Goal: Task Accomplishment & Management: Use online tool/utility

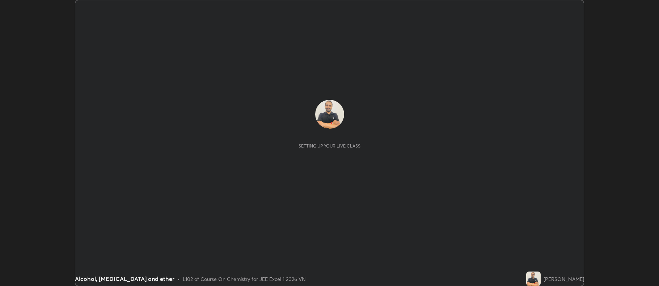
scroll to position [286, 659]
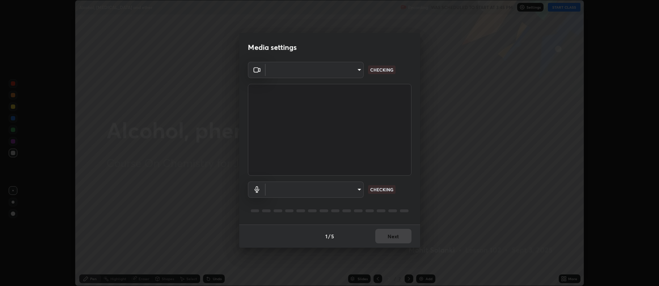
type input "5eb3461f54de86a4d17a78da5399b019b12d6530b8c42346af19dbc2b0ffdebd"
type input "default"
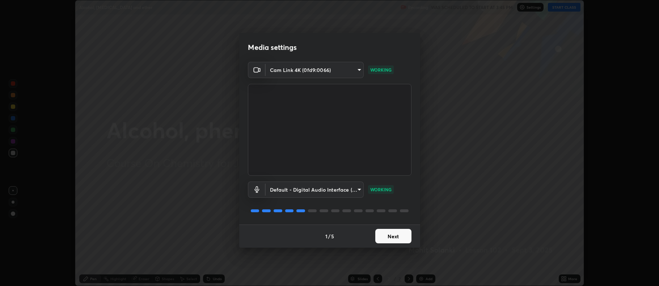
click at [389, 237] on button "Next" at bounding box center [393, 236] width 36 height 14
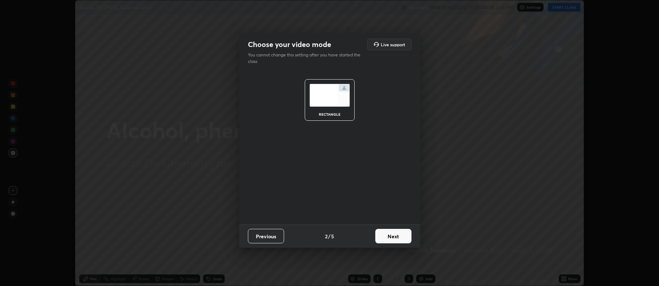
click at [396, 235] on button "Next" at bounding box center [393, 236] width 36 height 14
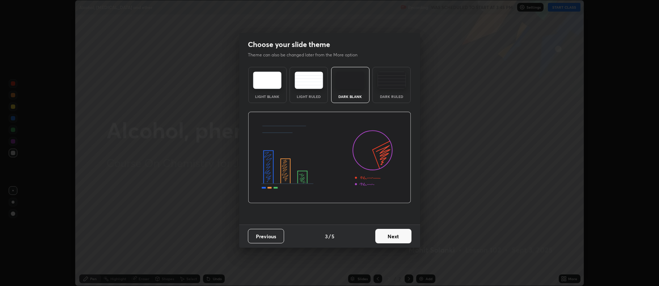
click at [395, 88] on img at bounding box center [392, 80] width 29 height 17
click at [397, 237] on button "Next" at bounding box center [393, 236] width 36 height 14
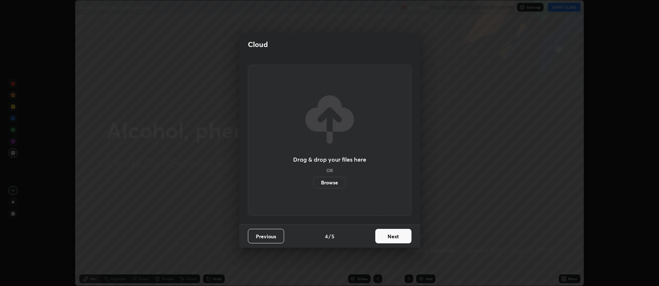
click at [395, 237] on button "Next" at bounding box center [393, 236] width 36 height 14
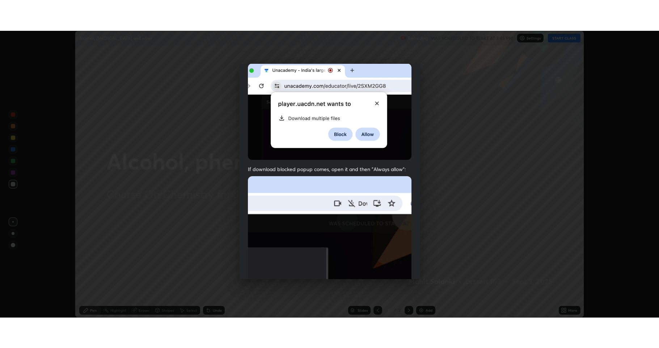
scroll to position [147, 0]
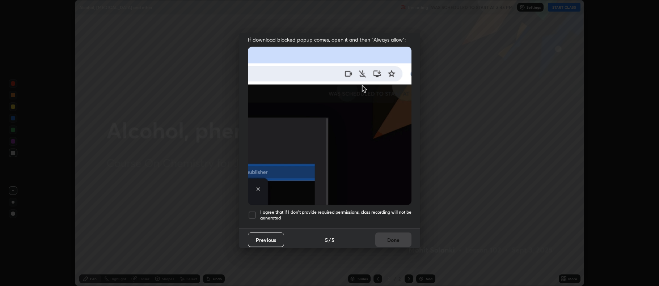
click at [252, 211] on div at bounding box center [252, 215] width 9 height 9
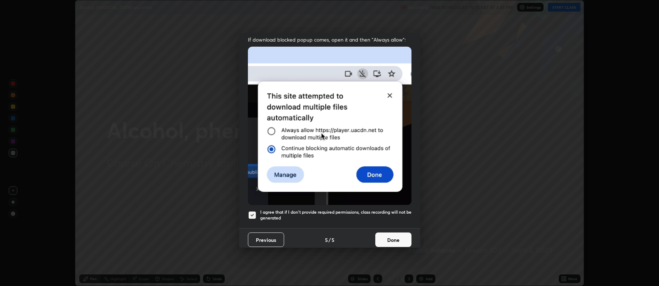
click at [382, 233] on button "Done" at bounding box center [393, 240] width 36 height 14
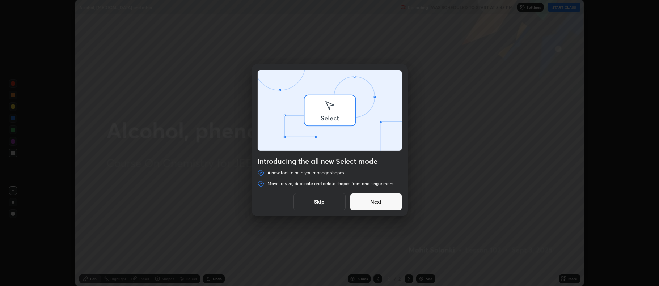
click at [422, 282] on div "Introducing the all new Select mode A new tool to help you manage shapes Move, …" at bounding box center [329, 143] width 659 height 286
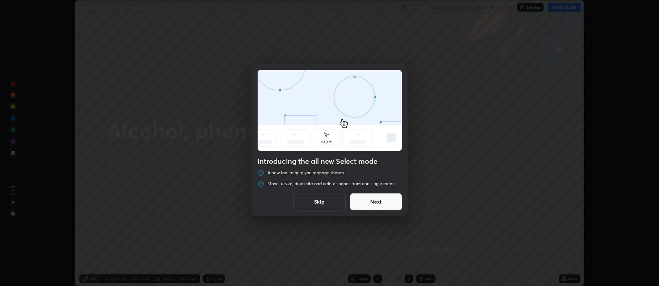
click at [389, 200] on button "Next" at bounding box center [376, 201] width 52 height 17
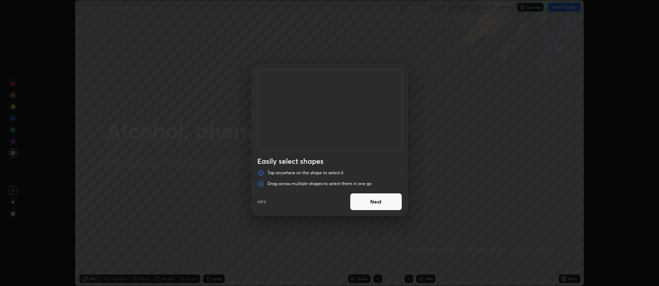
click at [392, 201] on button "Next" at bounding box center [376, 201] width 52 height 17
click at [394, 203] on button "Next" at bounding box center [376, 201] width 52 height 17
click at [392, 204] on button "Done" at bounding box center [376, 201] width 52 height 17
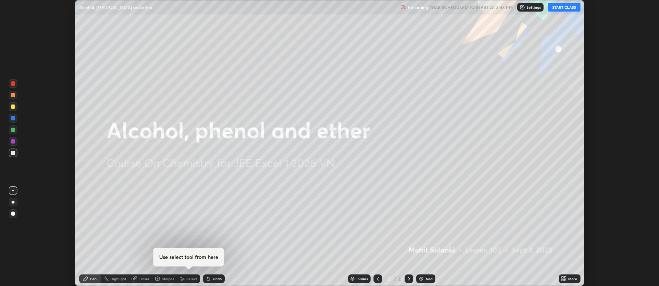
click at [421, 282] on div "Add" at bounding box center [425, 279] width 19 height 9
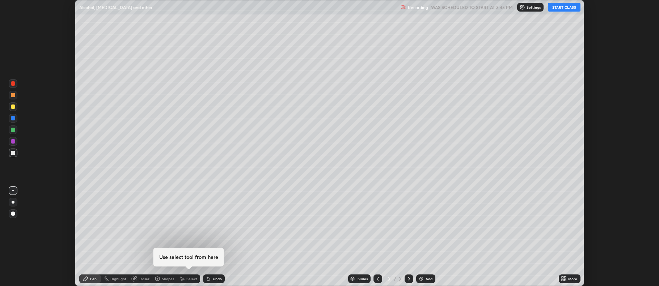
click at [563, 281] on icon at bounding box center [563, 280] width 2 height 2
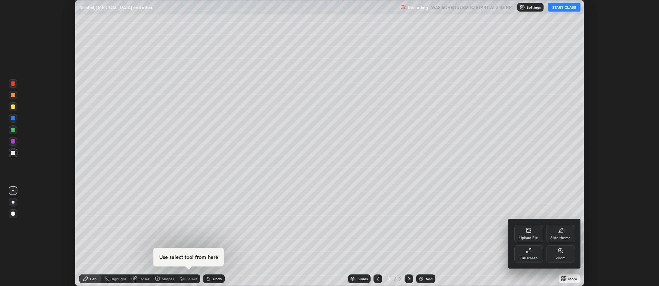
click at [534, 255] on div "Full screen" at bounding box center [528, 253] width 29 height 17
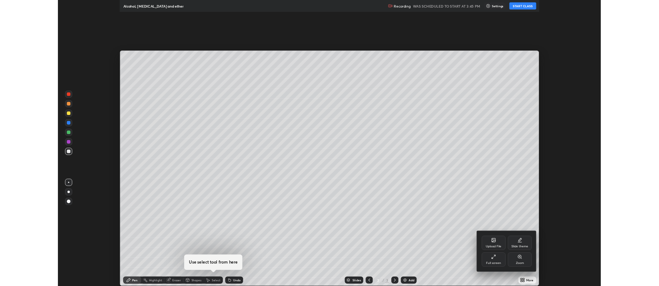
scroll to position [348, 659]
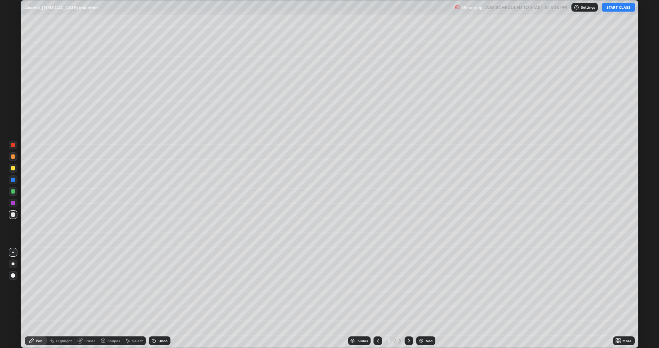
click at [621, 8] on button "START CLASS" at bounding box center [618, 7] width 33 height 9
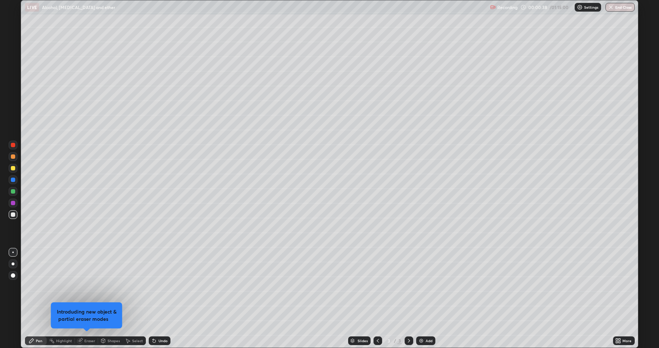
click at [10, 169] on div at bounding box center [13, 168] width 9 height 9
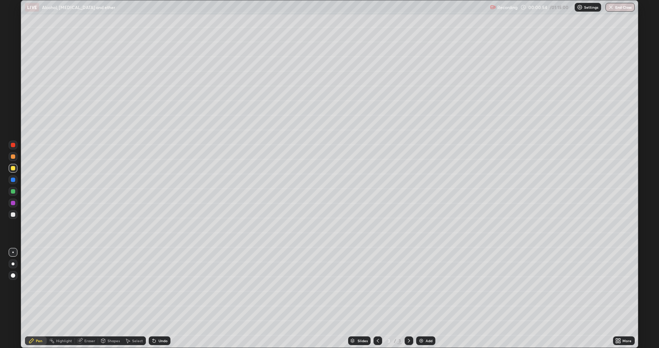
click at [134, 286] on div "Select" at bounding box center [137, 340] width 11 height 4
click at [120, 286] on div "Shapes" at bounding box center [110, 340] width 25 height 9
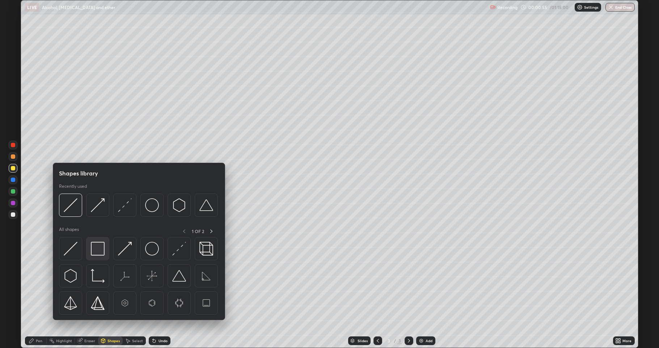
click at [98, 250] on img at bounding box center [98, 248] width 14 height 14
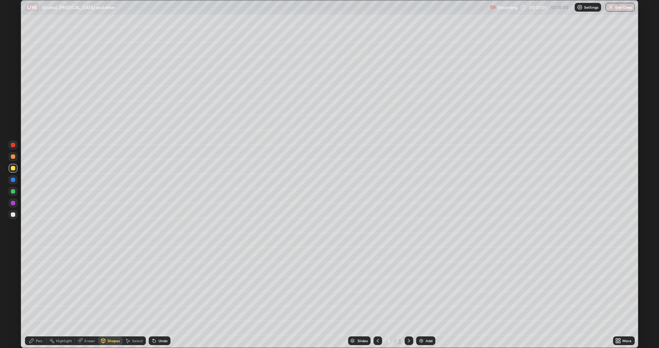
click at [11, 216] on div at bounding box center [13, 214] width 4 height 4
click at [156, 286] on div "Undo" at bounding box center [160, 340] width 22 height 9
click at [38, 286] on div "Pen" at bounding box center [39, 340] width 7 height 4
click at [13, 215] on div at bounding box center [13, 214] width 4 height 4
click at [11, 169] on div at bounding box center [13, 168] width 4 height 4
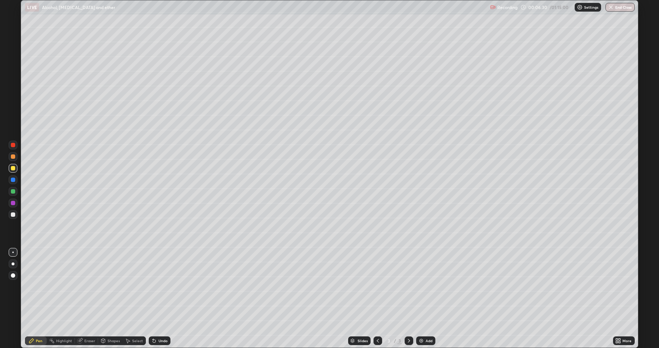
click at [421, 286] on img at bounding box center [421, 340] width 6 height 6
click at [13, 214] on div at bounding box center [13, 214] width 4 height 4
click at [13, 170] on div at bounding box center [13, 168] width 9 height 9
click at [13, 192] on div at bounding box center [13, 191] width 4 height 4
click at [13, 169] on div at bounding box center [13, 168] width 4 height 4
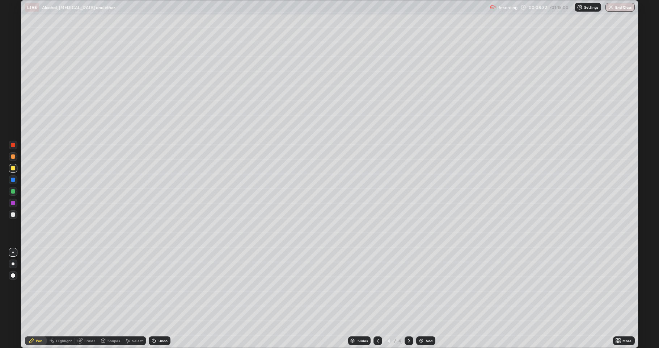
click at [13, 192] on div at bounding box center [13, 191] width 4 height 4
click at [13, 214] on div at bounding box center [13, 214] width 4 height 4
click at [14, 202] on div at bounding box center [13, 203] width 4 height 4
click at [13, 215] on div at bounding box center [13, 214] width 4 height 4
click at [108, 286] on div "Shapes" at bounding box center [114, 340] width 12 height 4
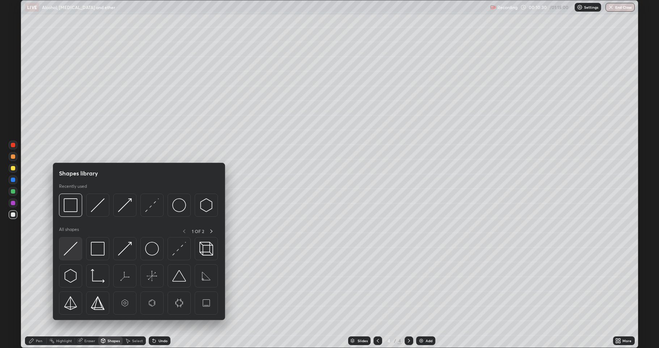
click at [71, 250] on img at bounding box center [71, 248] width 14 height 14
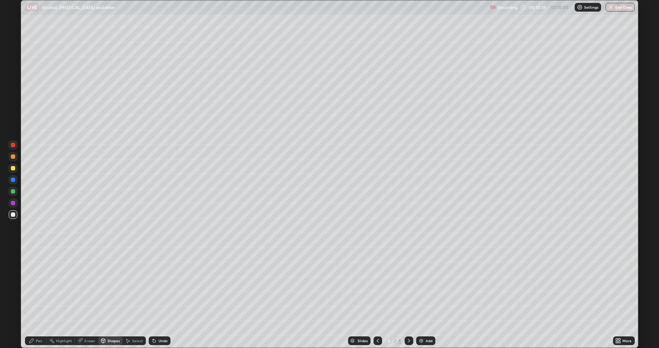
click at [33, 286] on div "Pen" at bounding box center [36, 340] width 22 height 14
click at [14, 169] on div at bounding box center [13, 168] width 4 height 4
click at [12, 194] on div at bounding box center [13, 191] width 9 height 9
click at [421, 286] on img at bounding box center [421, 340] width 6 height 6
click at [14, 169] on div at bounding box center [13, 168] width 4 height 4
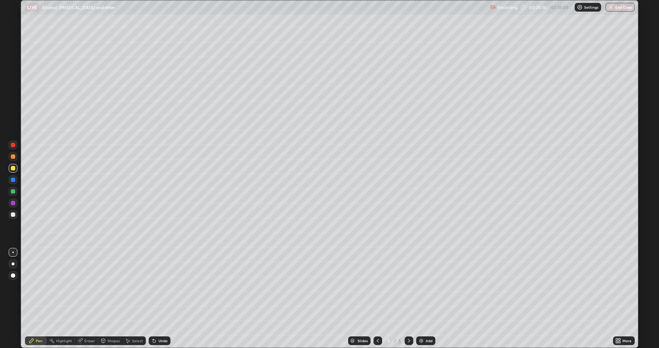
click at [375, 286] on icon at bounding box center [378, 340] width 6 height 6
click at [375, 286] on div at bounding box center [378, 340] width 9 height 9
click at [14, 193] on div at bounding box center [13, 191] width 9 height 9
click at [405, 286] on div at bounding box center [409, 340] width 9 height 14
click at [406, 286] on icon at bounding box center [409, 340] width 6 height 6
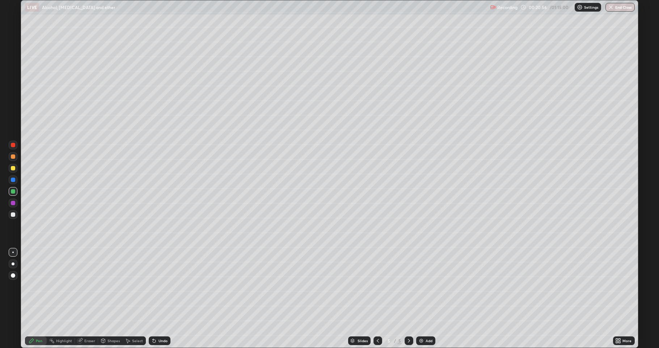
click at [14, 217] on div at bounding box center [13, 214] width 9 height 9
click at [13, 170] on div at bounding box center [13, 168] width 9 height 9
click at [159, 286] on div "Undo" at bounding box center [163, 340] width 9 height 4
click at [162, 286] on div "Undo" at bounding box center [160, 340] width 22 height 9
click at [13, 169] on div at bounding box center [13, 168] width 4 height 4
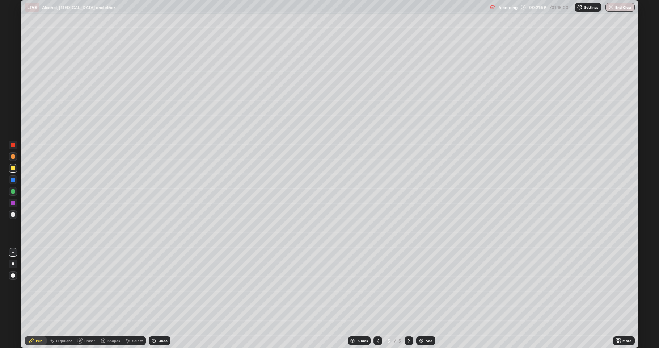
click at [13, 216] on div at bounding box center [13, 214] width 4 height 4
click at [14, 169] on div at bounding box center [13, 168] width 4 height 4
click at [14, 214] on div at bounding box center [13, 214] width 4 height 4
click at [89, 286] on div "Eraser" at bounding box center [89, 340] width 11 height 4
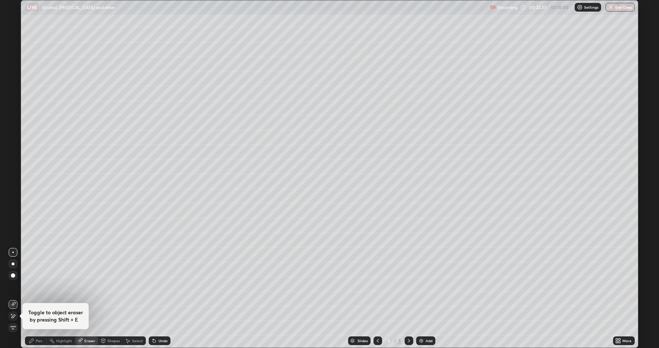
click at [37, 286] on div "Pen" at bounding box center [39, 340] width 7 height 4
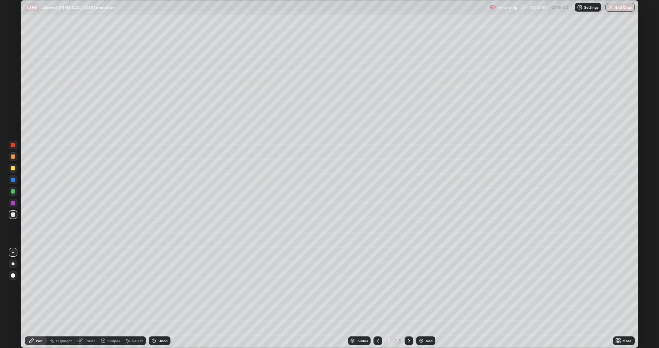
click at [12, 205] on div at bounding box center [13, 202] width 9 height 9
click at [89, 286] on div "Eraser" at bounding box center [89, 340] width 11 height 4
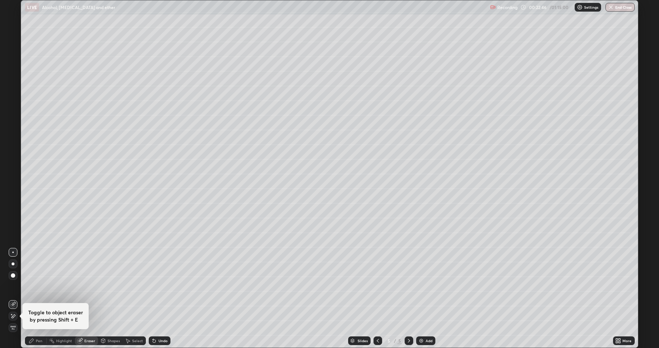
click at [39, 286] on div "Pen" at bounding box center [39, 340] width 7 height 4
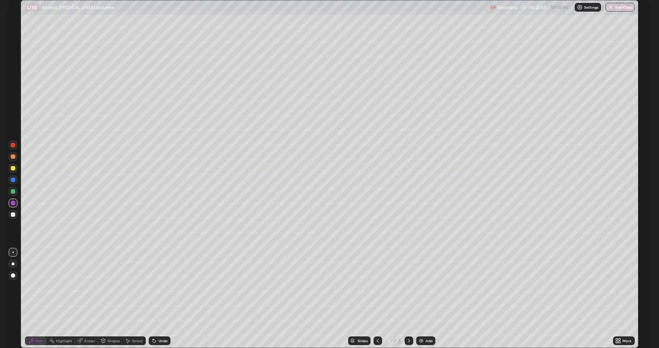
click at [86, 286] on div "Eraser" at bounding box center [89, 340] width 11 height 4
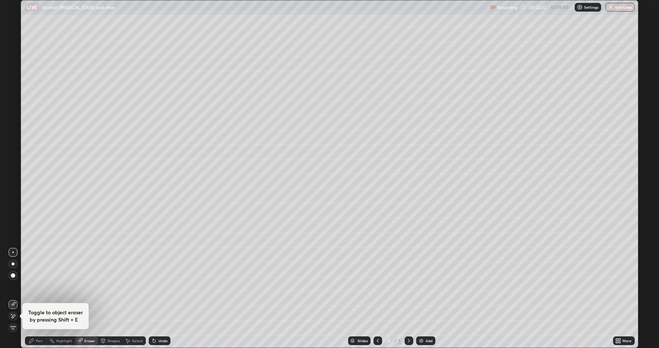
click at [41, 286] on div "Pen" at bounding box center [39, 340] width 7 height 4
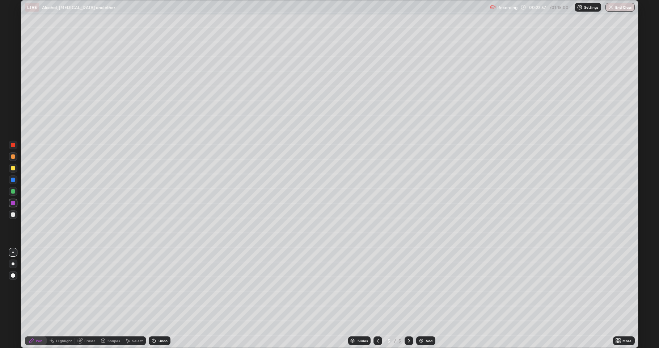
click at [87, 286] on div "Eraser" at bounding box center [89, 340] width 11 height 4
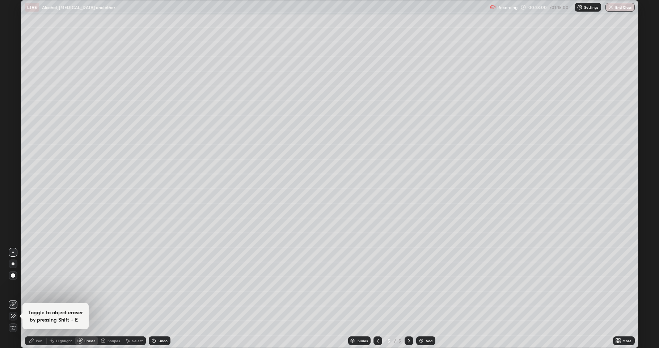
click at [34, 286] on icon at bounding box center [32, 340] width 6 height 6
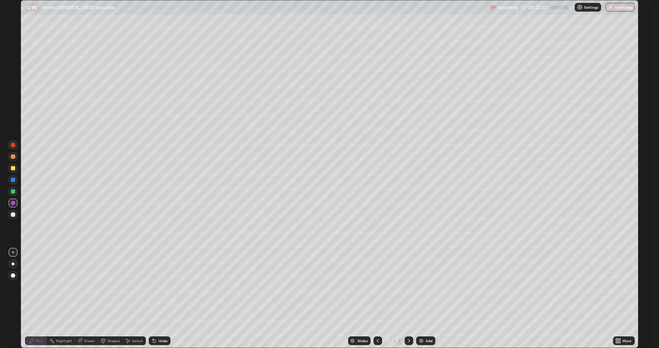
click at [13, 181] on div at bounding box center [13, 179] width 4 height 4
click at [13, 216] on div at bounding box center [13, 214] width 9 height 9
click at [13, 169] on div at bounding box center [13, 168] width 4 height 4
click at [13, 193] on div at bounding box center [13, 191] width 4 height 4
click at [14, 169] on div at bounding box center [13, 168] width 4 height 4
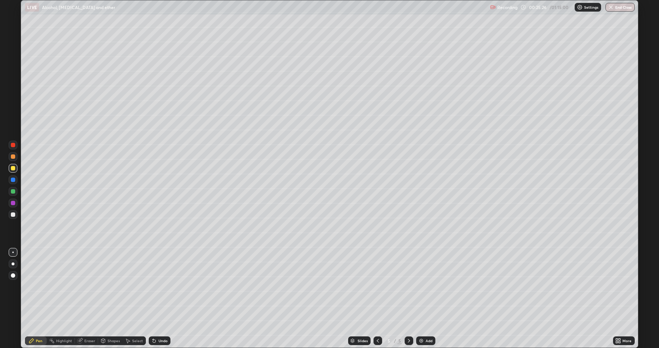
click at [13, 216] on div at bounding box center [13, 214] width 4 height 4
click at [13, 194] on div at bounding box center [13, 191] width 9 height 9
click at [13, 171] on div at bounding box center [13, 168] width 9 height 9
click at [14, 190] on div at bounding box center [13, 191] width 4 height 4
click at [14, 203] on div at bounding box center [13, 203] width 4 height 4
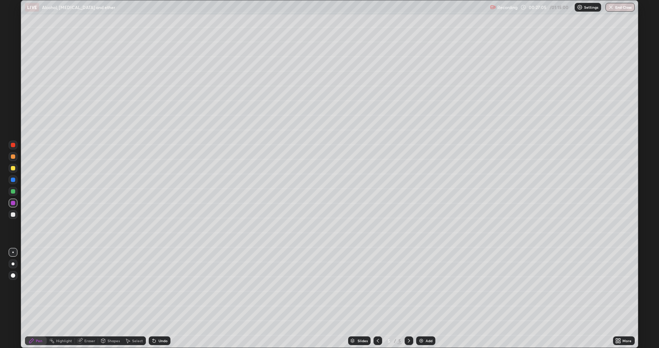
click at [14, 169] on div at bounding box center [13, 168] width 4 height 4
click at [13, 191] on div at bounding box center [13, 191] width 4 height 4
click at [419, 286] on img at bounding box center [421, 340] width 6 height 6
click at [16, 214] on div at bounding box center [13, 214] width 9 height 9
click at [14, 169] on div at bounding box center [13, 168] width 4 height 4
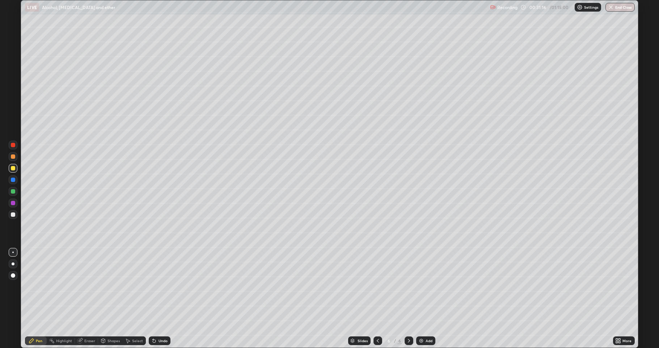
click at [12, 190] on div at bounding box center [13, 191] width 4 height 4
click at [13, 180] on div at bounding box center [13, 179] width 4 height 4
click at [14, 203] on div at bounding box center [13, 203] width 4 height 4
click at [14, 215] on div at bounding box center [13, 214] width 4 height 4
click at [90, 286] on div "Eraser" at bounding box center [89, 340] width 11 height 4
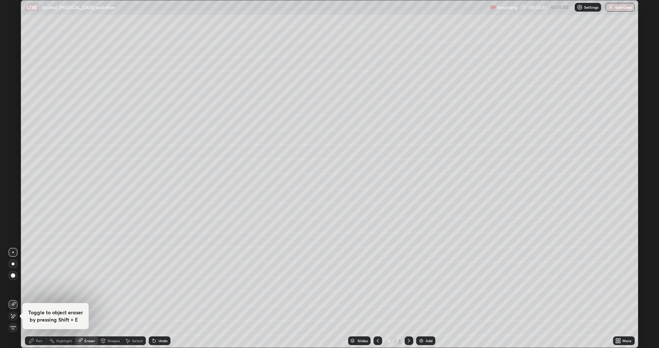
click at [34, 286] on div "Pen" at bounding box center [36, 340] width 22 height 9
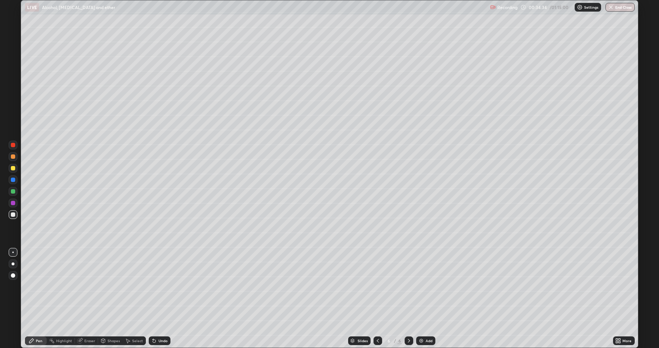
click at [12, 192] on div at bounding box center [13, 191] width 4 height 4
click at [13, 214] on div at bounding box center [13, 214] width 4 height 4
click at [13, 193] on div at bounding box center [13, 191] width 4 height 4
click at [13, 215] on div at bounding box center [13, 214] width 4 height 4
click at [159, 286] on div "Undo" at bounding box center [163, 340] width 9 height 4
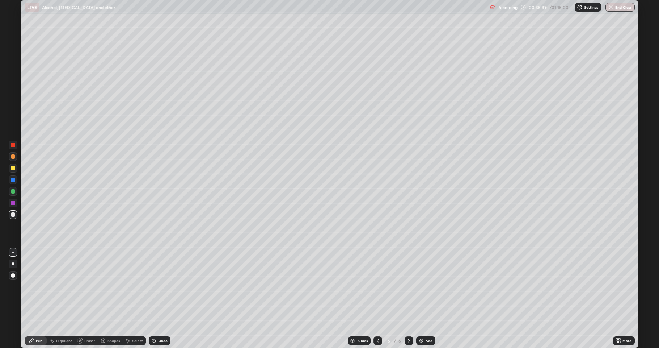
click at [375, 286] on div at bounding box center [378, 340] width 9 height 9
click at [409, 286] on icon at bounding box center [409, 340] width 6 height 6
click at [418, 286] on img at bounding box center [421, 340] width 6 height 6
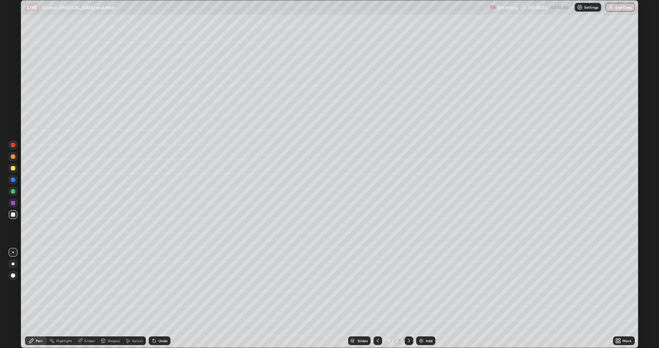
click at [14, 169] on div at bounding box center [13, 168] width 4 height 4
click at [133, 286] on div "Select" at bounding box center [134, 340] width 23 height 9
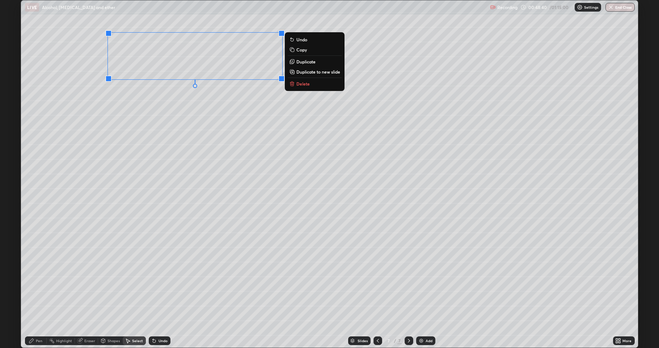
click at [300, 62] on p "Duplicate" at bounding box center [305, 62] width 19 height 6
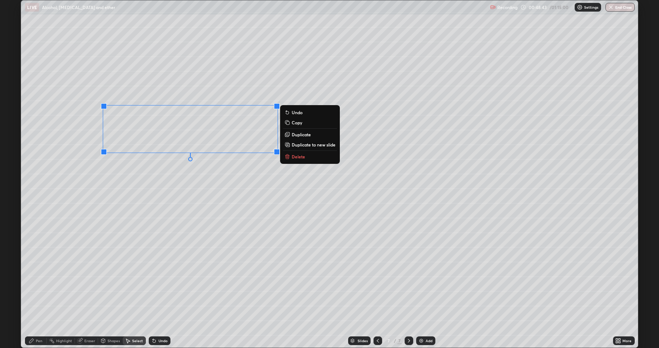
click at [298, 135] on p "Duplicate" at bounding box center [301, 134] width 19 height 6
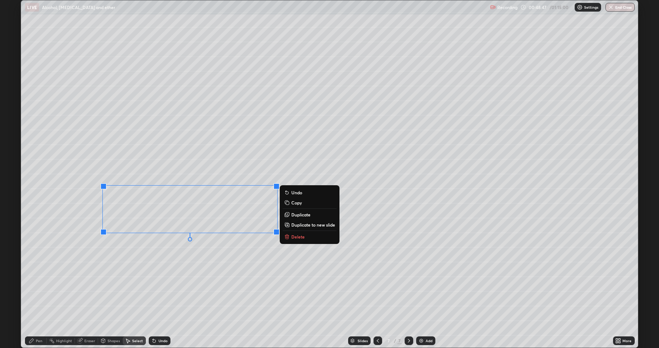
click at [175, 275] on div "0 ° Undo Copy Duplicate Duplicate to new slide Delete" at bounding box center [329, 173] width 617 height 347
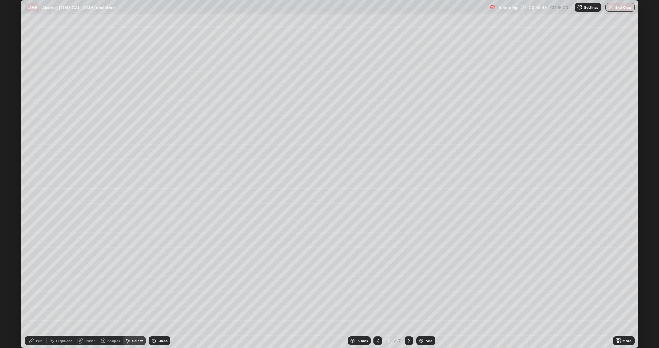
click at [90, 286] on div "Eraser" at bounding box center [89, 340] width 11 height 4
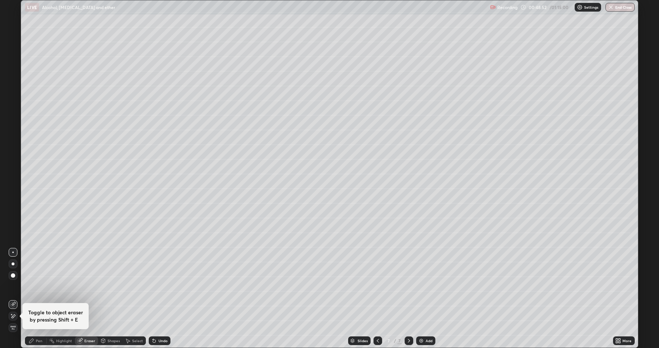
click at [39, 286] on div "Pen" at bounding box center [39, 340] width 7 height 4
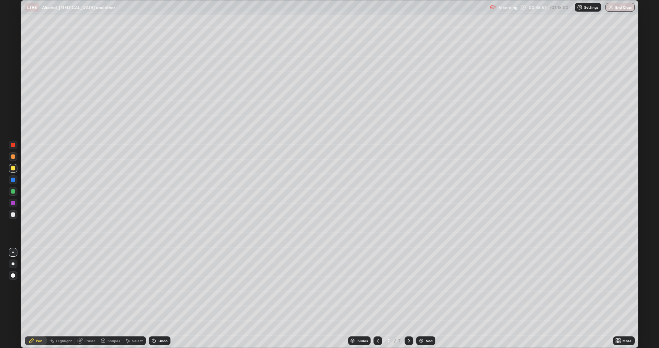
click at [13, 214] on div at bounding box center [13, 214] width 4 height 4
click at [94, 286] on div "Eraser" at bounding box center [86, 340] width 23 height 9
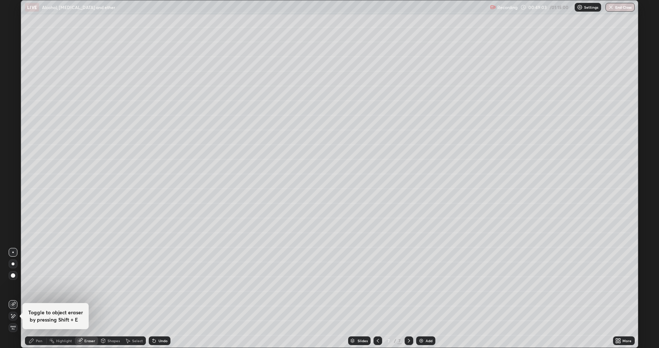
click at [41, 286] on div "Pen" at bounding box center [39, 340] width 7 height 4
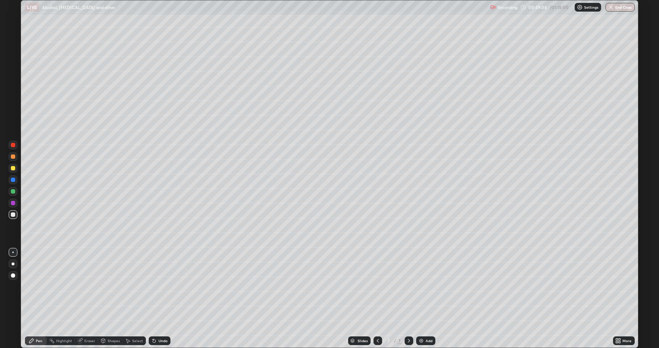
click at [14, 216] on div at bounding box center [13, 214] width 9 height 9
click at [159, 286] on div "Undo" at bounding box center [163, 340] width 9 height 4
click at [160, 286] on div "Undo" at bounding box center [160, 340] width 22 height 9
click at [377, 286] on icon at bounding box center [378, 340] width 2 height 4
click at [378, 286] on icon at bounding box center [378, 340] width 6 height 6
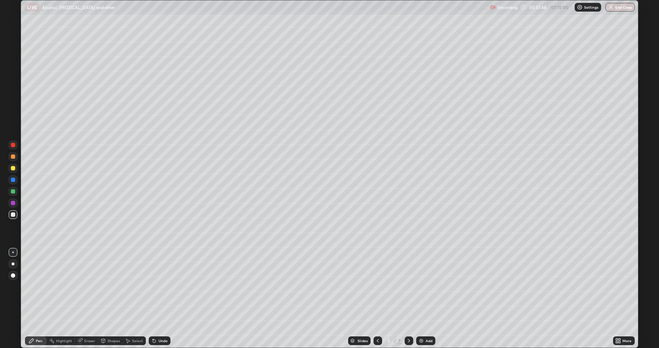
click at [13, 181] on div at bounding box center [13, 179] width 4 height 4
click at [408, 286] on icon at bounding box center [409, 340] width 6 height 6
click at [409, 286] on icon at bounding box center [409, 340] width 6 height 6
click at [13, 213] on div at bounding box center [13, 214] width 4 height 4
click at [13, 187] on div at bounding box center [13, 191] width 9 height 9
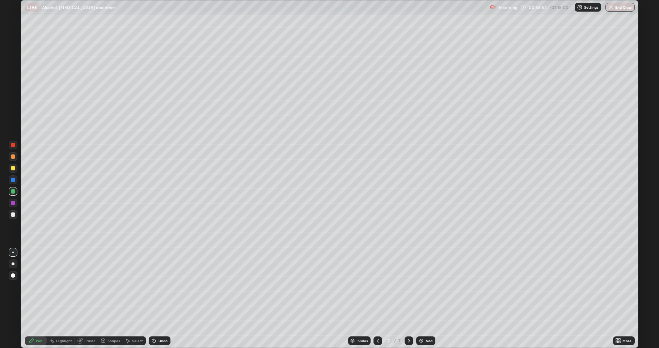
click at [13, 217] on div at bounding box center [13, 214] width 9 height 9
click at [406, 286] on icon at bounding box center [409, 340] width 6 height 6
click at [420, 286] on img at bounding box center [421, 340] width 6 height 6
click at [12, 168] on div at bounding box center [13, 168] width 4 height 4
click at [154, 286] on icon at bounding box center [154, 340] width 6 height 6
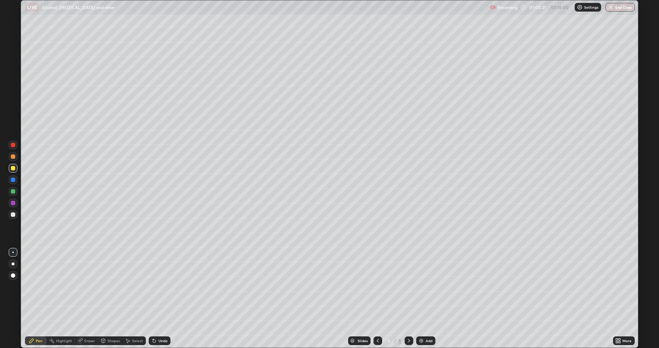
click at [16, 190] on div at bounding box center [13, 191] width 9 height 9
click at [16, 214] on div at bounding box center [13, 214] width 9 height 9
click at [91, 286] on div "Eraser" at bounding box center [89, 340] width 11 height 4
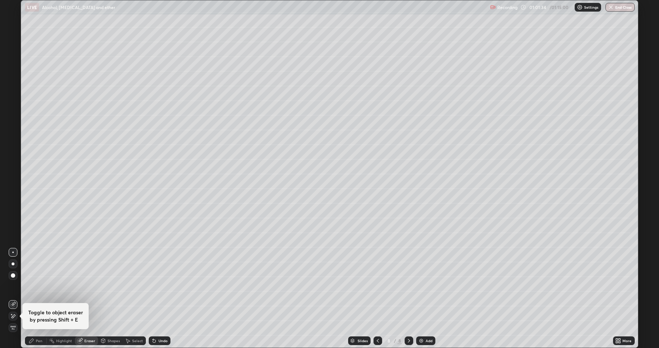
click at [37, 286] on div "Pen" at bounding box center [36, 340] width 22 height 14
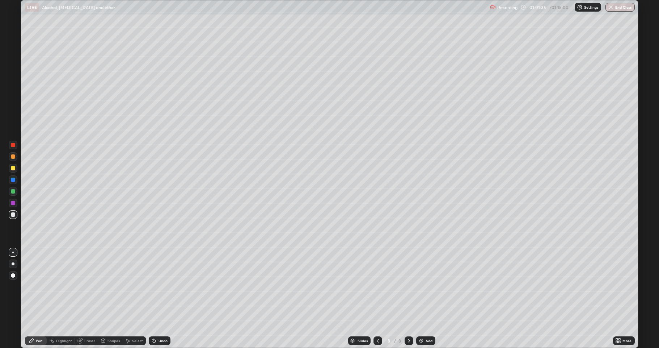
click at [11, 168] on div at bounding box center [13, 168] width 4 height 4
click at [13, 192] on div at bounding box center [13, 191] width 4 height 4
click at [13, 173] on div at bounding box center [13, 168] width 9 height 12
click at [14, 193] on div at bounding box center [13, 191] width 4 height 4
click at [13, 214] on div at bounding box center [13, 214] width 4 height 4
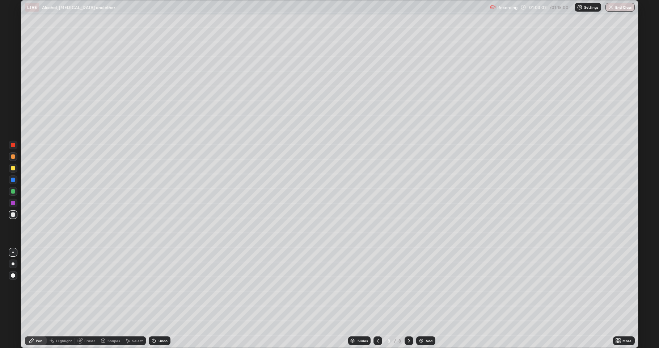
click at [13, 204] on div at bounding box center [13, 203] width 4 height 4
click at [10, 216] on div at bounding box center [13, 214] width 9 height 9
click at [13, 193] on div at bounding box center [13, 191] width 4 height 4
click at [12, 205] on div at bounding box center [13, 202] width 9 height 9
click at [14, 215] on div at bounding box center [13, 214] width 4 height 4
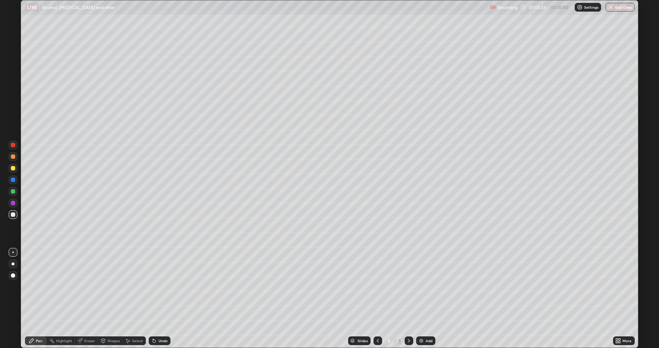
click at [14, 194] on div at bounding box center [13, 191] width 9 height 9
click at [14, 213] on div at bounding box center [13, 214] width 4 height 4
click at [12, 168] on div at bounding box center [13, 168] width 4 height 4
click at [11, 193] on div at bounding box center [13, 191] width 9 height 9
click at [409, 286] on icon at bounding box center [409, 340] width 2 height 4
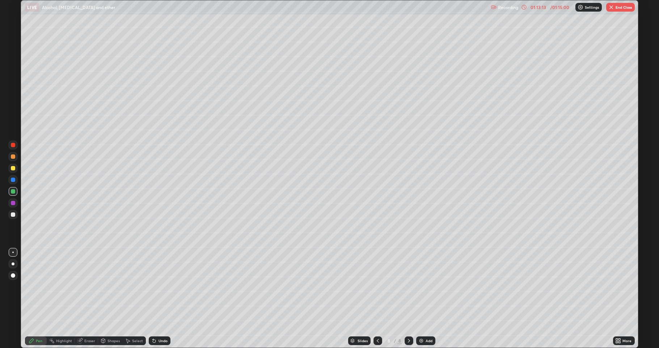
click at [423, 286] on img at bounding box center [421, 340] width 6 height 6
click at [16, 170] on div at bounding box center [13, 168] width 9 height 9
click at [12, 193] on div at bounding box center [13, 191] width 4 height 4
click at [12, 168] on div at bounding box center [13, 168] width 4 height 4
click at [12, 214] on div at bounding box center [13, 214] width 4 height 4
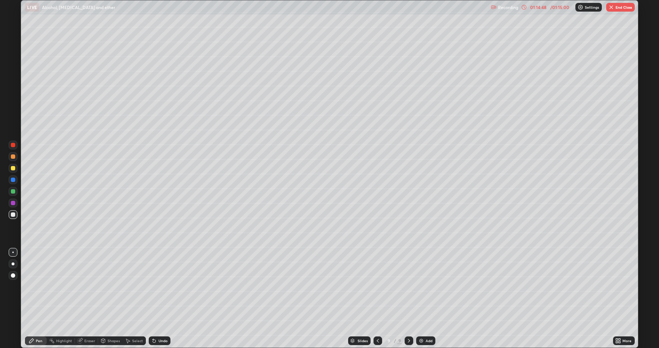
click at [114, 286] on div "Shapes" at bounding box center [114, 340] width 12 height 4
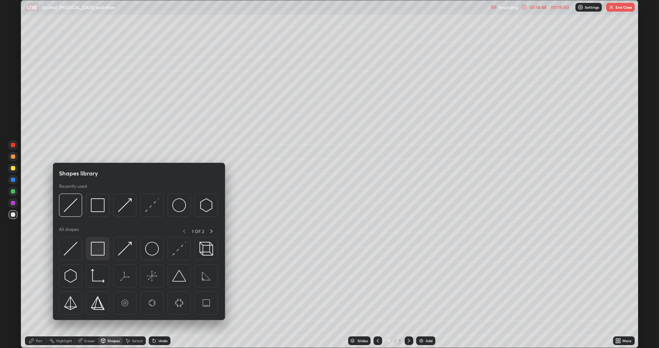
click at [104, 252] on img at bounding box center [98, 248] width 14 height 14
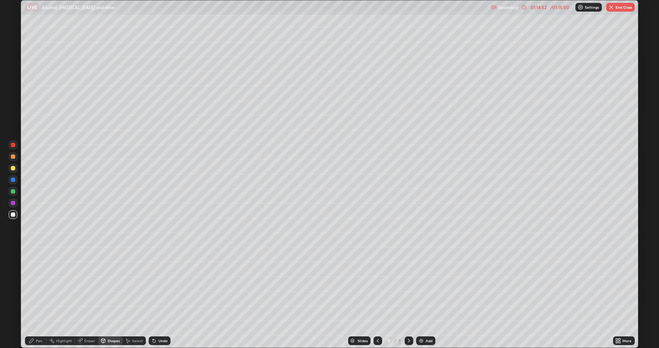
click at [36, 286] on div "Pen" at bounding box center [36, 340] width 22 height 9
click at [14, 170] on div at bounding box center [13, 168] width 9 height 9
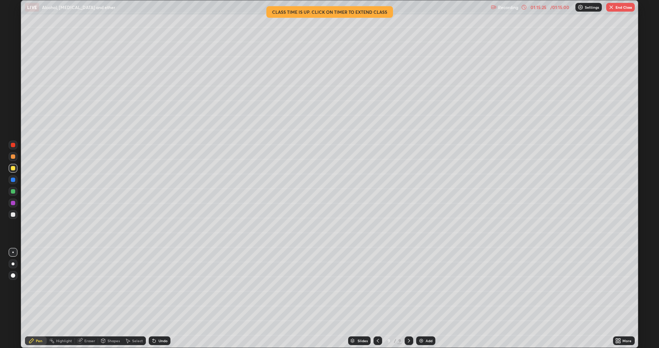
click at [16, 193] on div at bounding box center [13, 191] width 9 height 9
click at [87, 286] on div "Eraser" at bounding box center [86, 340] width 23 height 9
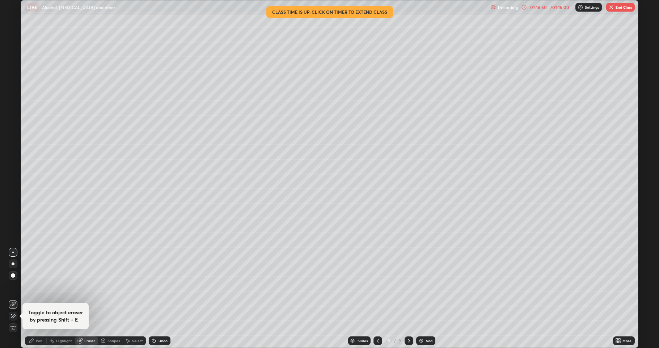
click at [35, 286] on div "Pen" at bounding box center [36, 340] width 22 height 9
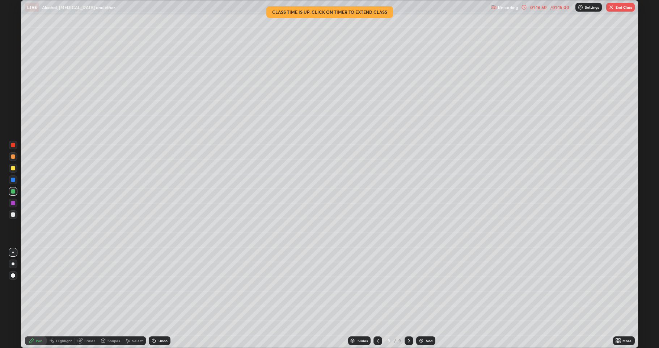
click at [14, 206] on div at bounding box center [13, 202] width 9 height 9
click at [612, 10] on img "button" at bounding box center [612, 7] width 6 height 6
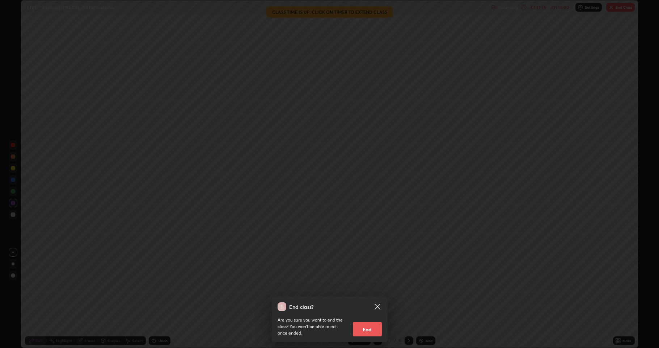
click at [365, 286] on button "End" at bounding box center [367, 328] width 29 height 14
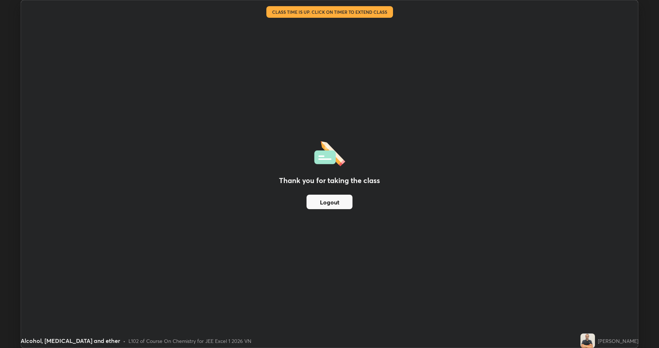
click at [511, 122] on div "Thank you for taking the class Logout" at bounding box center [329, 173] width 617 height 347
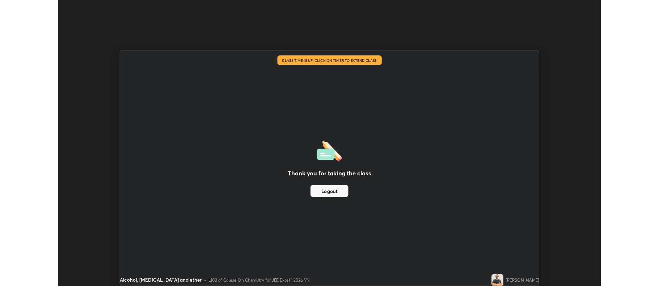
scroll to position [35912, 35540]
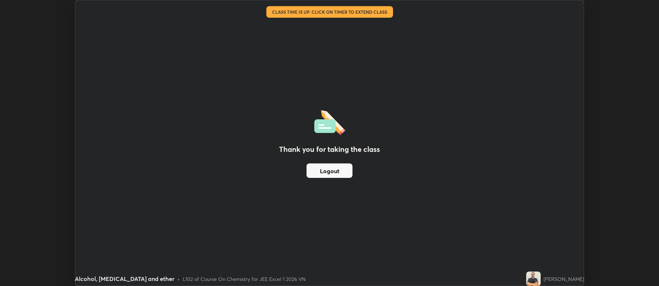
click at [570, 280] on div "[PERSON_NAME]" at bounding box center [564, 279] width 41 height 8
